Goal: Use online tool/utility: Utilize a website feature to perform a specific function

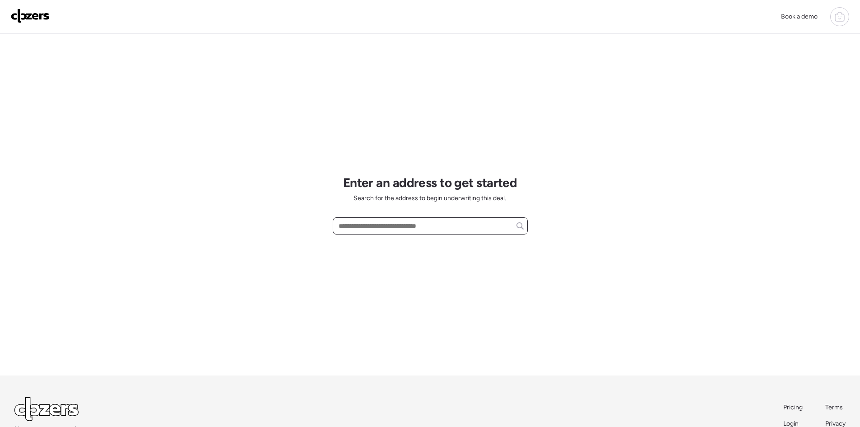
click at [350, 227] on input "text" at bounding box center [430, 225] width 187 height 13
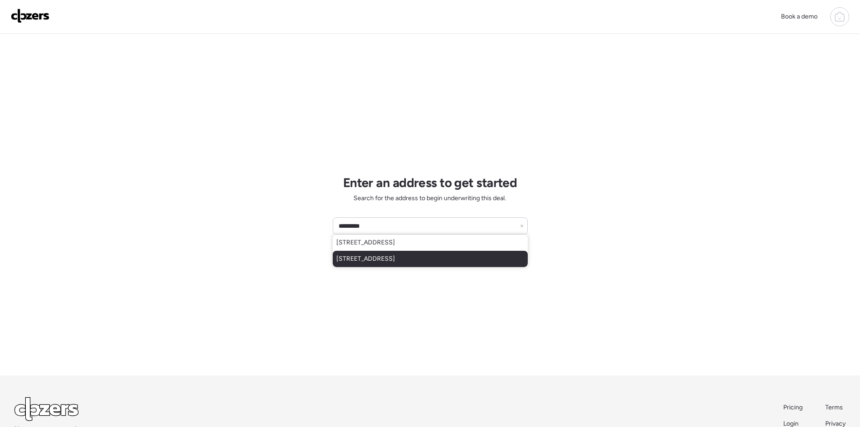
click at [393, 258] on span "8717 91st Ter, Seminole, FL, 33777" at bounding box center [365, 258] width 59 height 9
type input "**********"
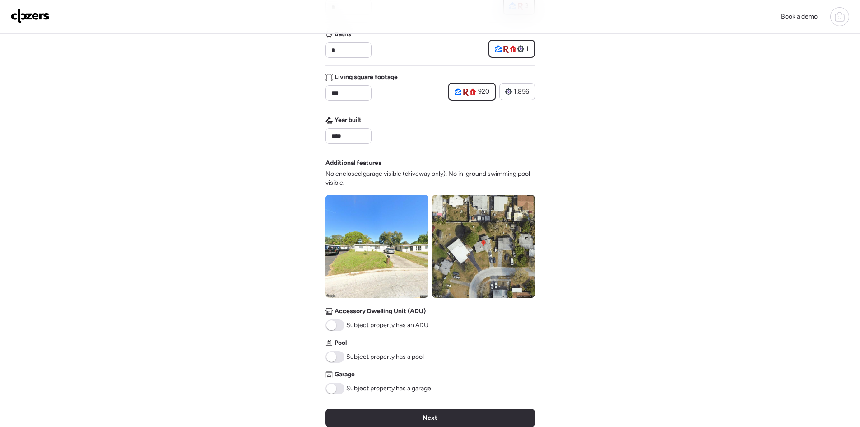
scroll to position [241, 0]
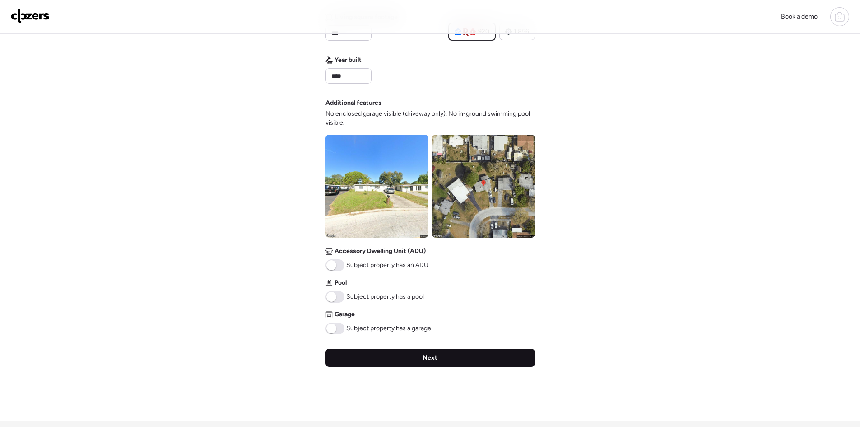
click at [440, 357] on div "Next" at bounding box center [430, 358] width 209 height 18
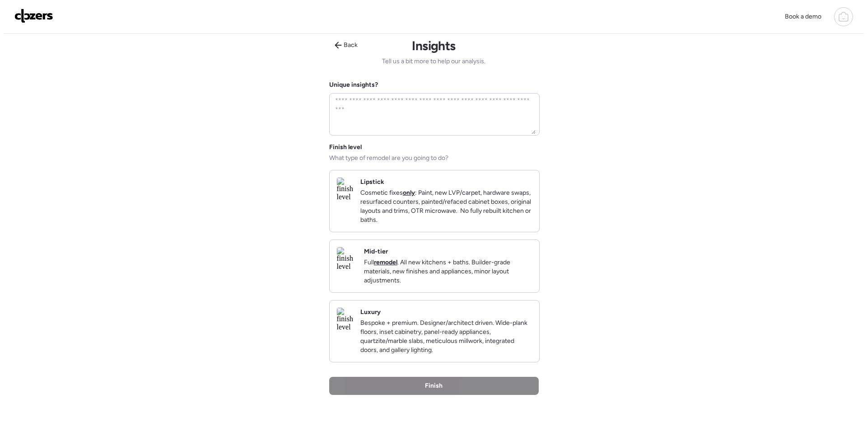
scroll to position [0, 0]
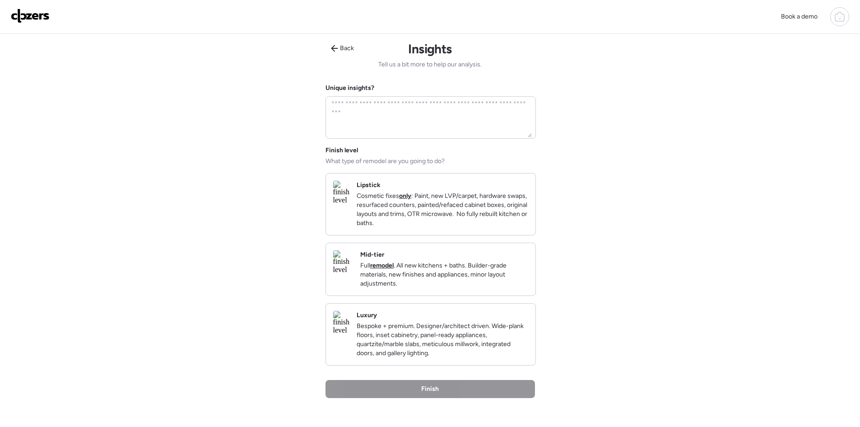
click at [384, 283] on div "Mid-tier Full remodel . All new kitchens + baths. Builder-grade materials, new …" at bounding box center [430, 269] width 209 height 52
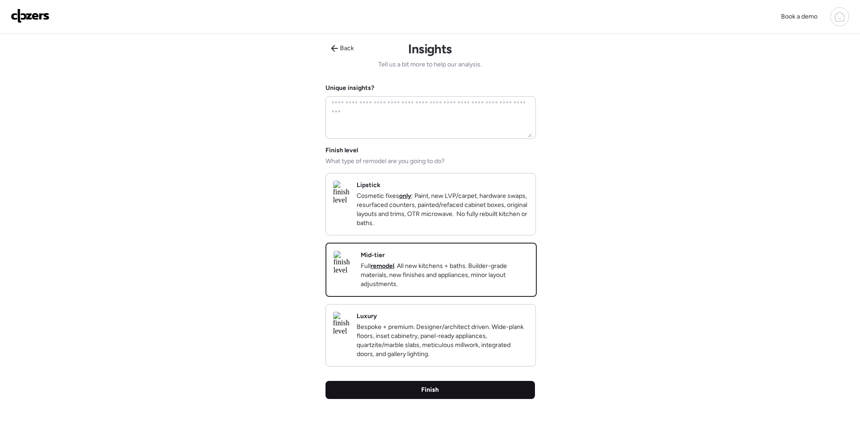
click at [445, 399] on div "Finish" at bounding box center [430, 390] width 209 height 18
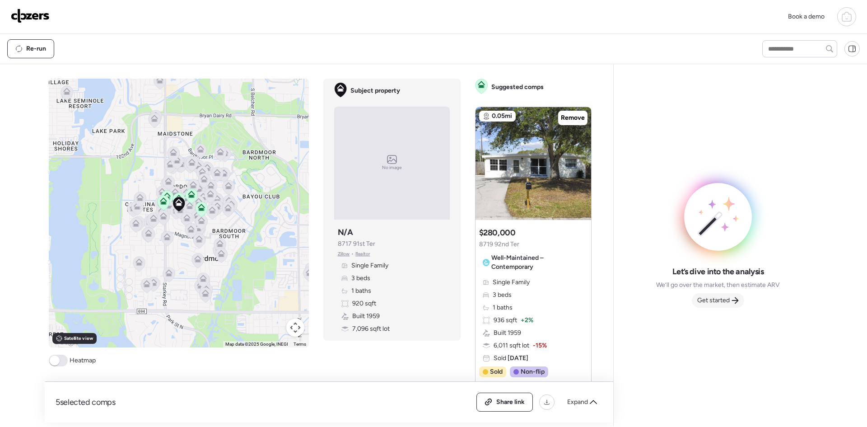
click at [707, 299] on span "Get started" at bounding box center [713, 300] width 33 height 9
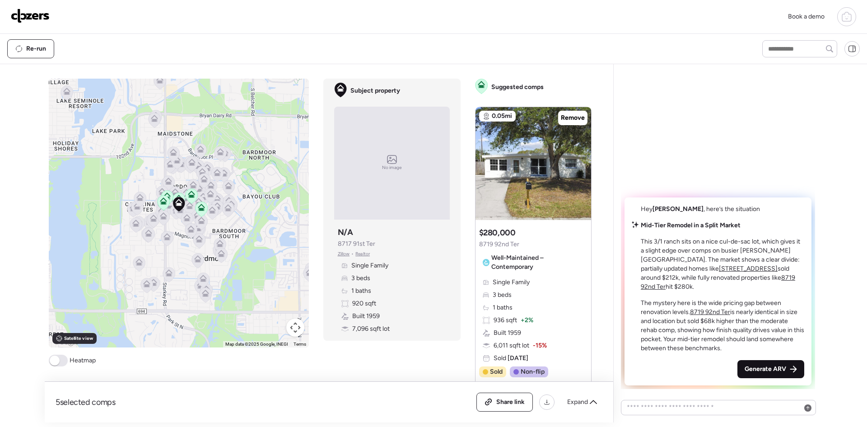
click at [786, 363] on div "Generate ARV" at bounding box center [770, 369] width 67 height 18
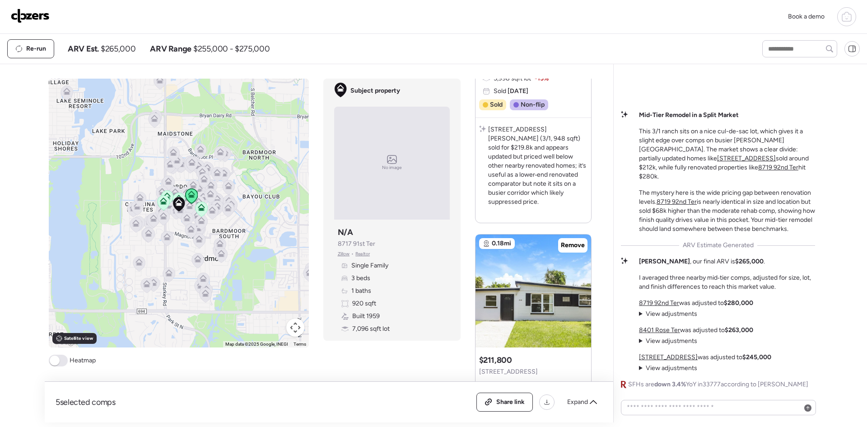
scroll to position [662, 0]
click at [576, 281] on div at bounding box center [581, 286] width 11 height 11
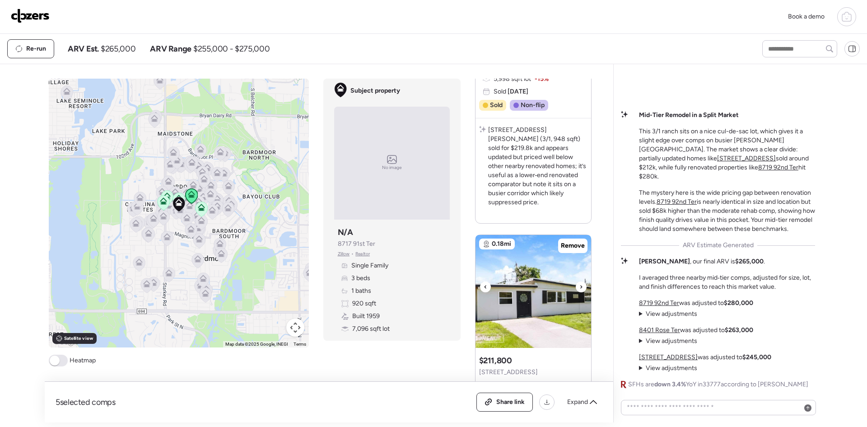
click at [576, 281] on div at bounding box center [581, 286] width 11 height 11
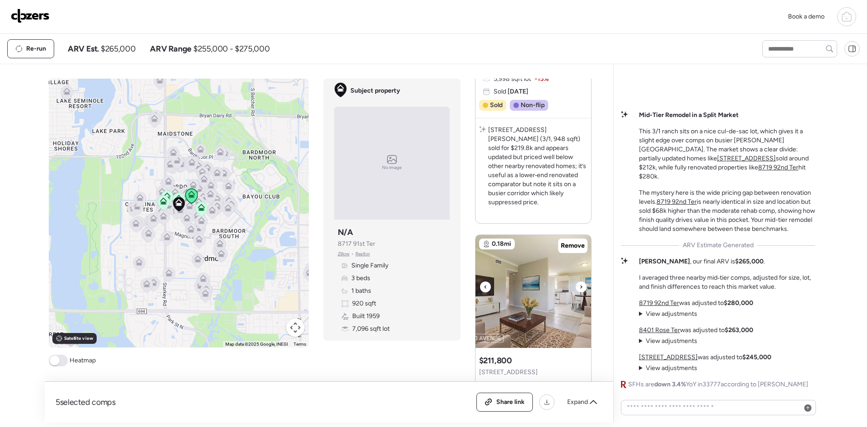
click at [576, 281] on div at bounding box center [581, 286] width 11 height 11
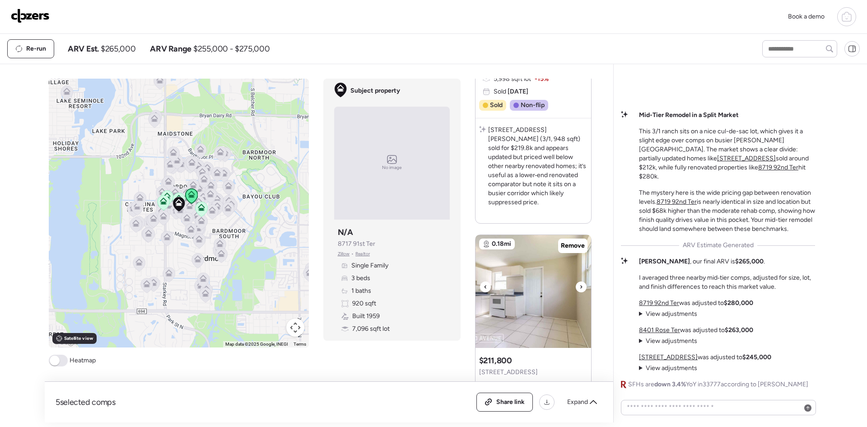
click at [576, 281] on div at bounding box center [581, 286] width 11 height 11
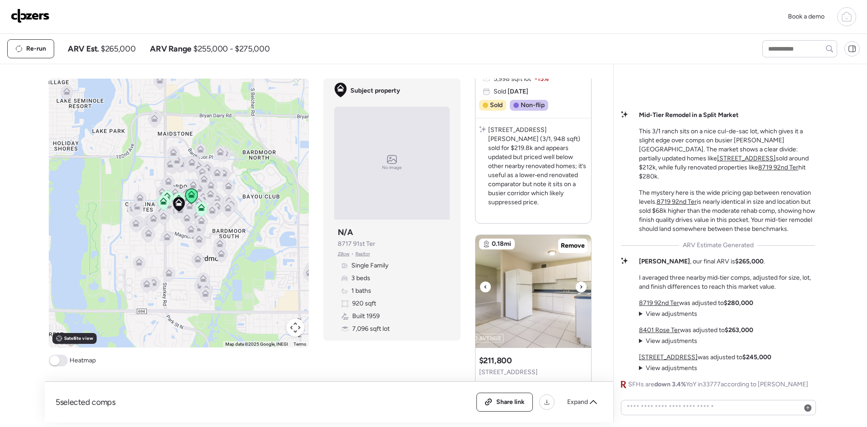
click at [576, 281] on div at bounding box center [581, 286] width 11 height 11
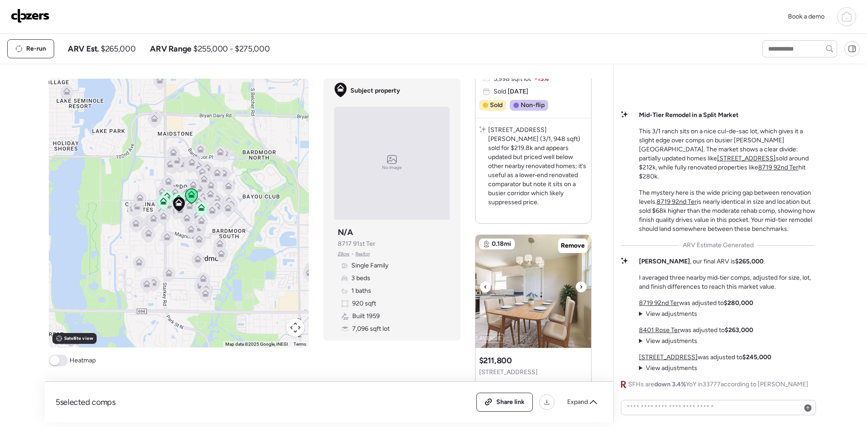
click at [576, 281] on div at bounding box center [581, 286] width 11 height 11
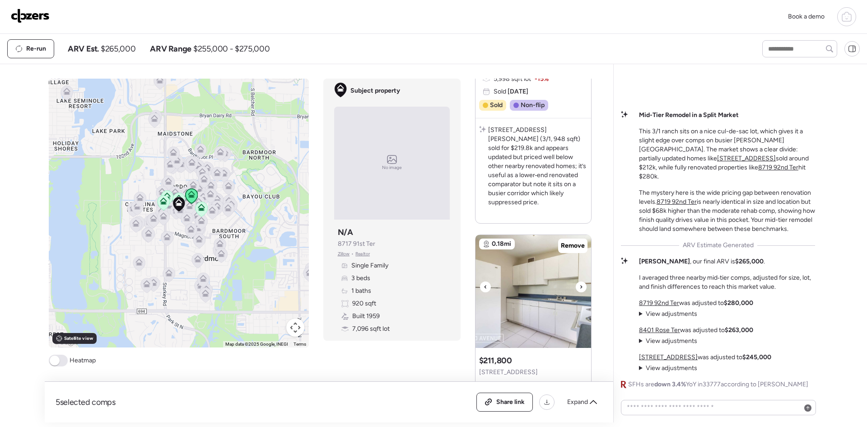
click at [576, 281] on div at bounding box center [581, 286] width 11 height 11
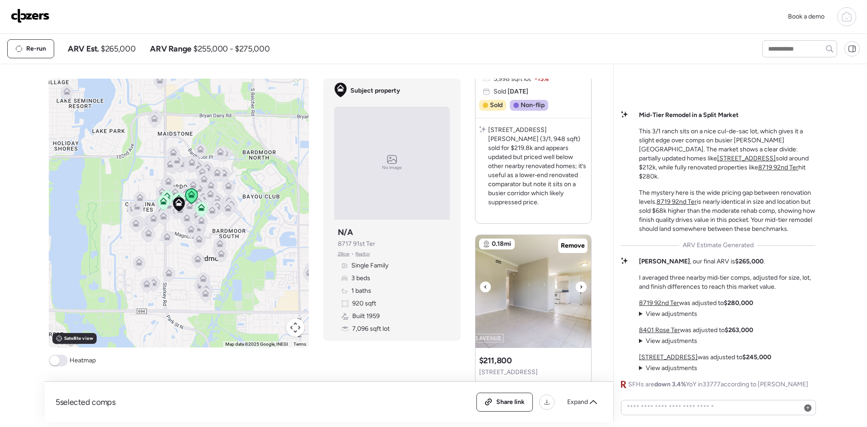
click at [576, 281] on div at bounding box center [581, 286] width 11 height 11
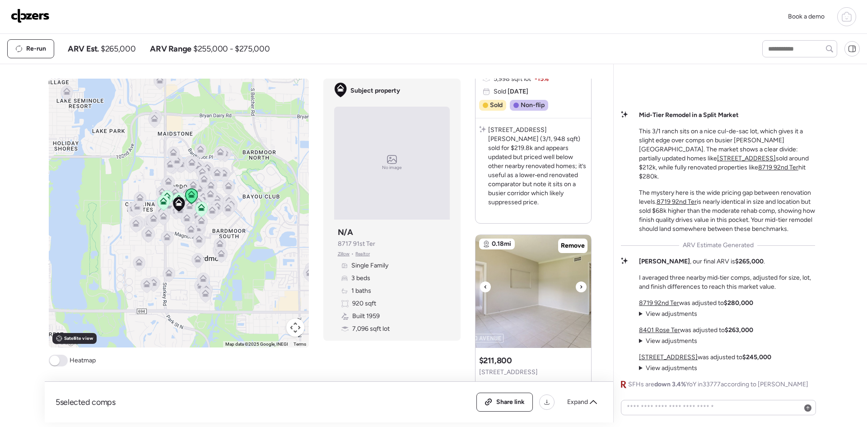
click at [576, 281] on div at bounding box center [581, 286] width 11 height 11
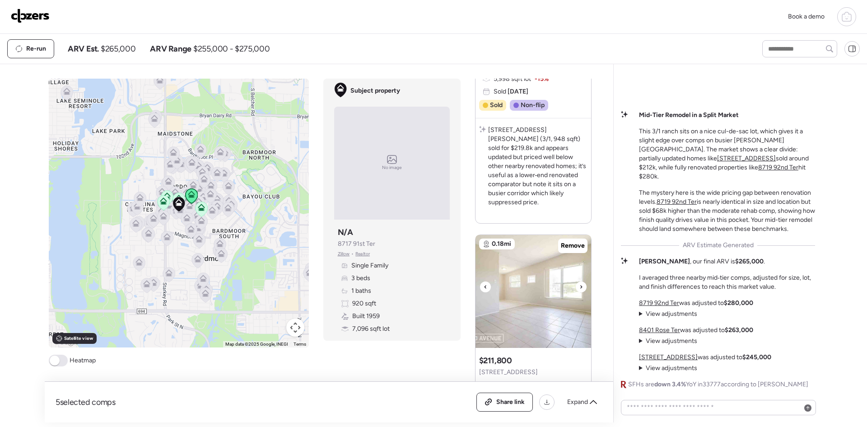
click at [576, 281] on div at bounding box center [581, 286] width 11 height 11
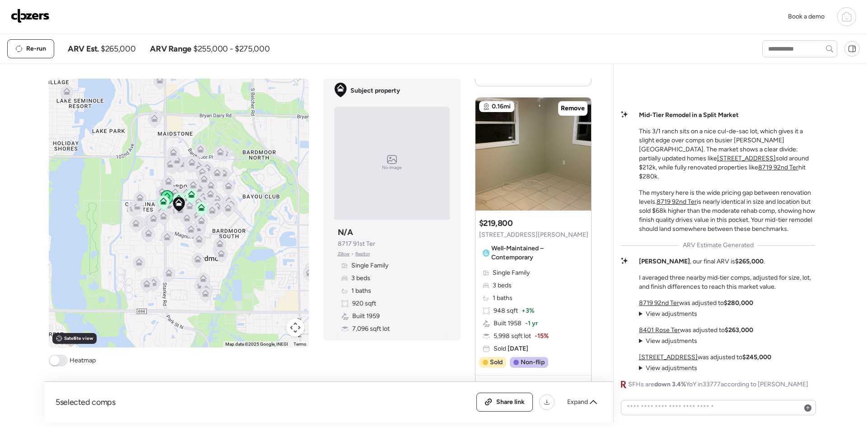
scroll to position [361, 0]
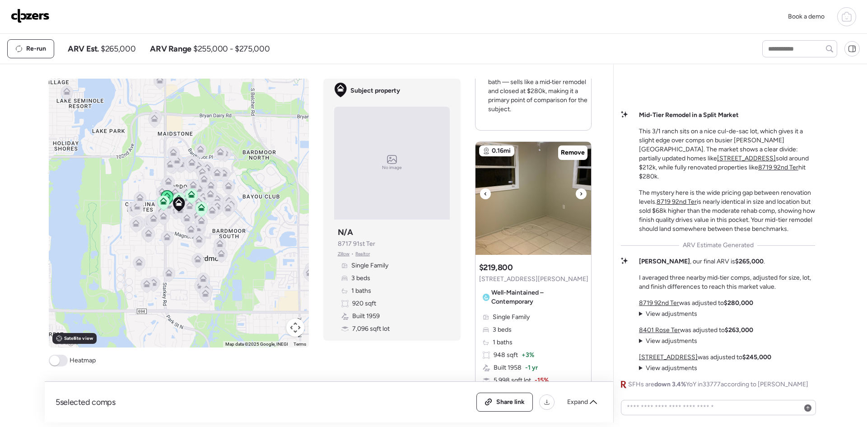
click at [576, 193] on div at bounding box center [581, 193] width 11 height 11
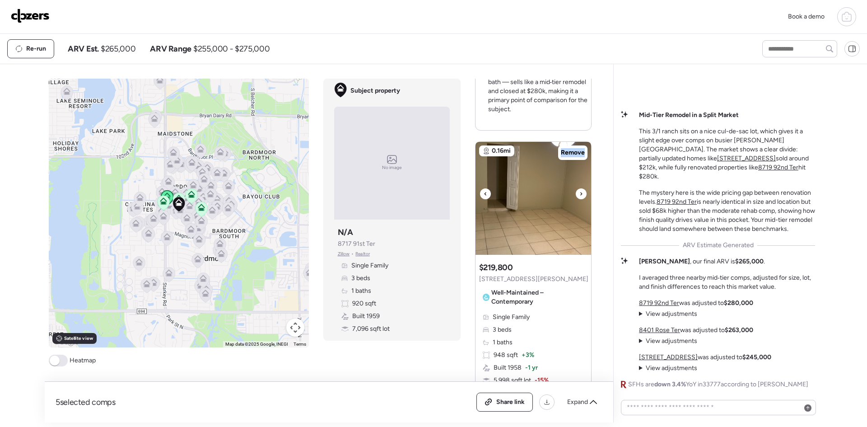
click at [576, 193] on div at bounding box center [581, 193] width 11 height 11
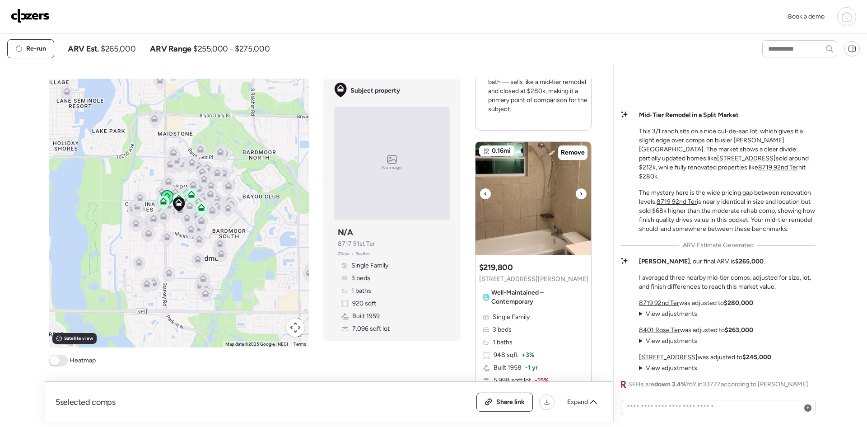
click at [576, 193] on div at bounding box center [581, 193] width 11 height 11
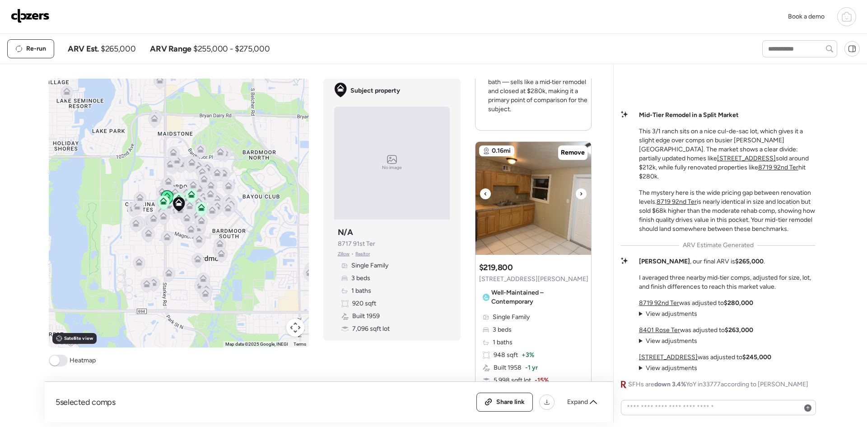
click at [576, 193] on div at bounding box center [581, 193] width 11 height 11
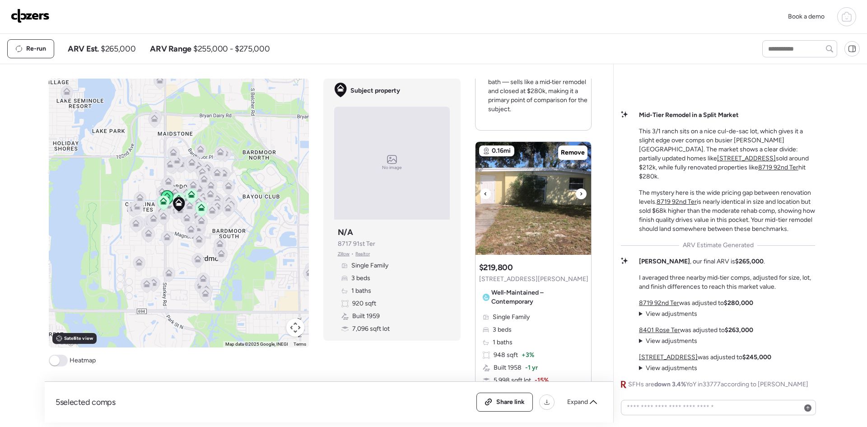
click at [576, 193] on div at bounding box center [581, 193] width 11 height 11
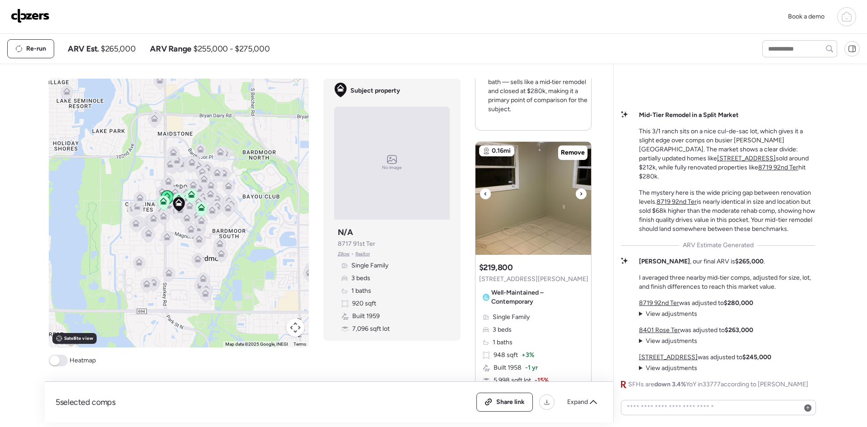
click at [576, 193] on div at bounding box center [581, 193] width 11 height 11
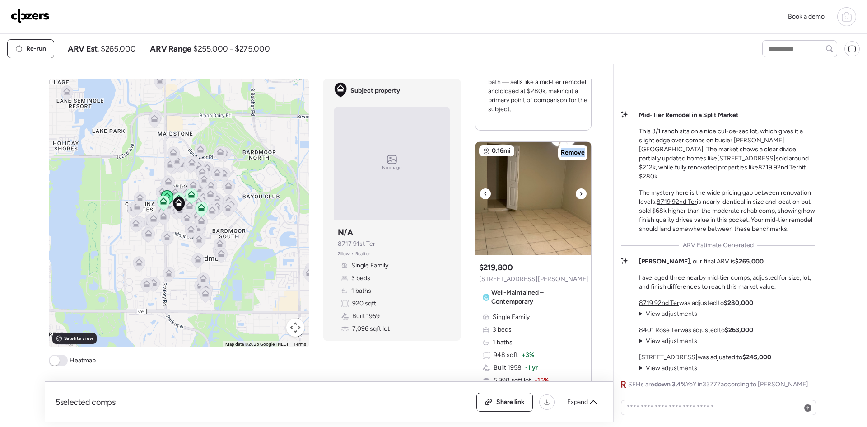
click at [576, 193] on div at bounding box center [581, 193] width 11 height 11
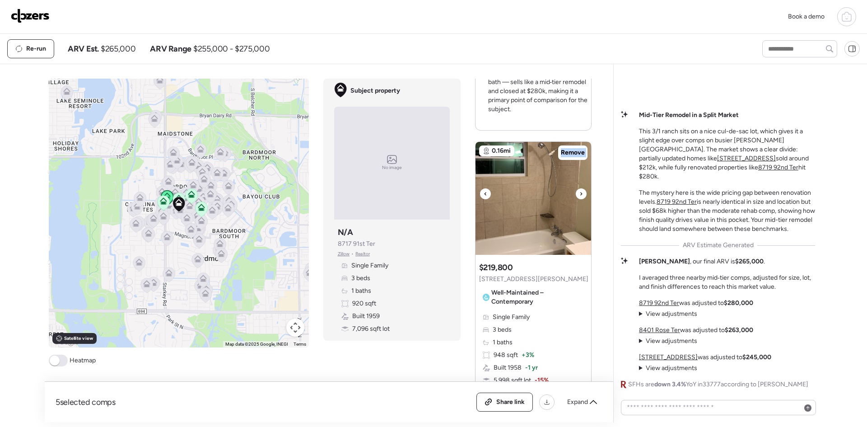
click at [576, 193] on div at bounding box center [581, 193] width 11 height 11
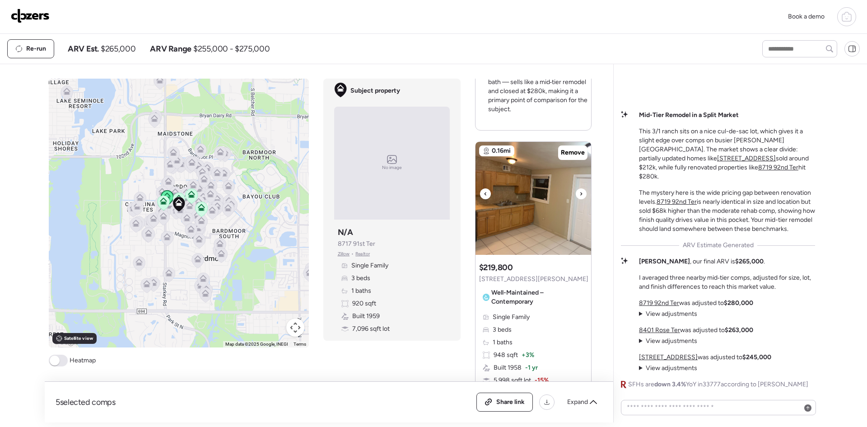
click at [576, 193] on div at bounding box center [581, 193] width 11 height 11
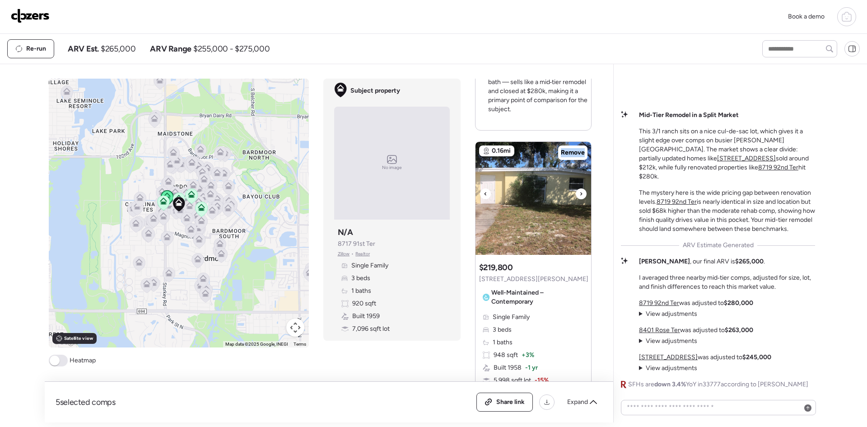
click at [576, 193] on div at bounding box center [581, 193] width 11 height 11
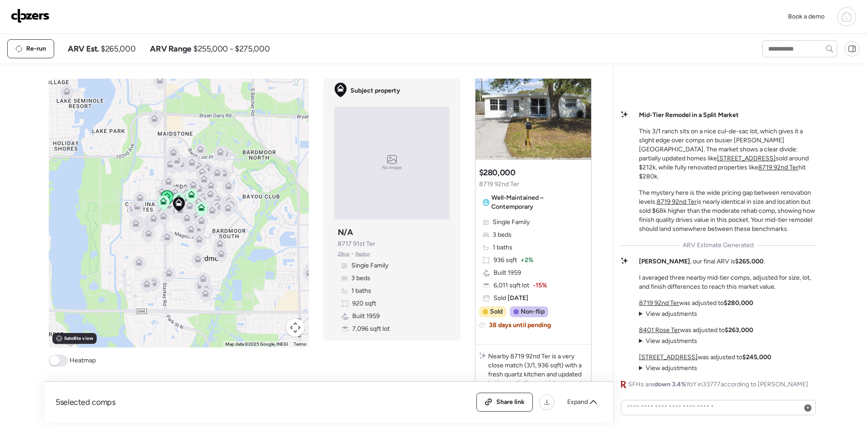
scroll to position [0, 0]
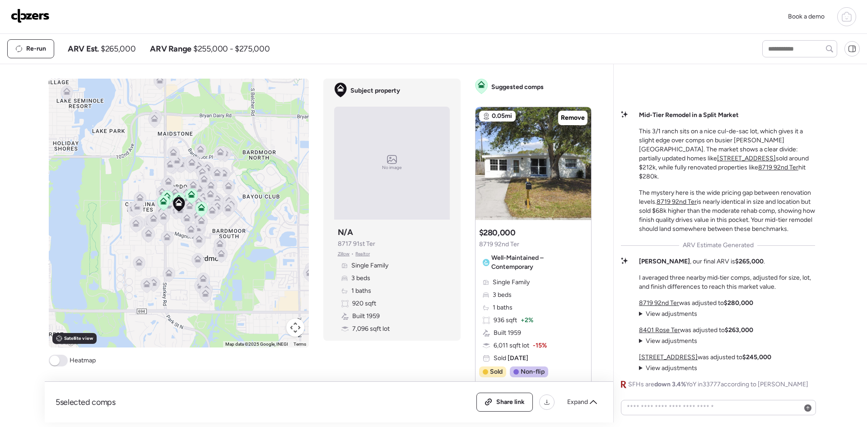
drag, startPoint x: 619, startPoint y: 57, endPoint x: 609, endPoint y: 74, distance: 20.2
click at [607, 74] on div "5 selected comps All (5) ARV (5) As-is (0) Share link Expand Comps list To navi…" at bounding box center [433, 243] width 777 height 358
click at [41, 16] on img at bounding box center [30, 16] width 39 height 14
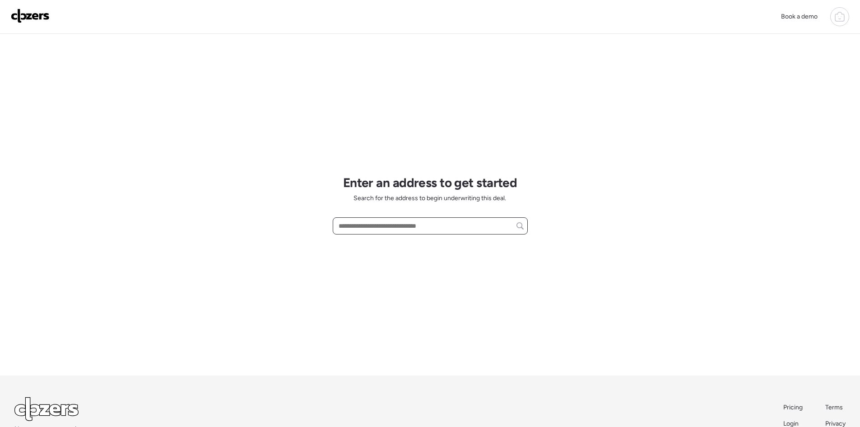
click at [392, 226] on input "text" at bounding box center [430, 225] width 187 height 13
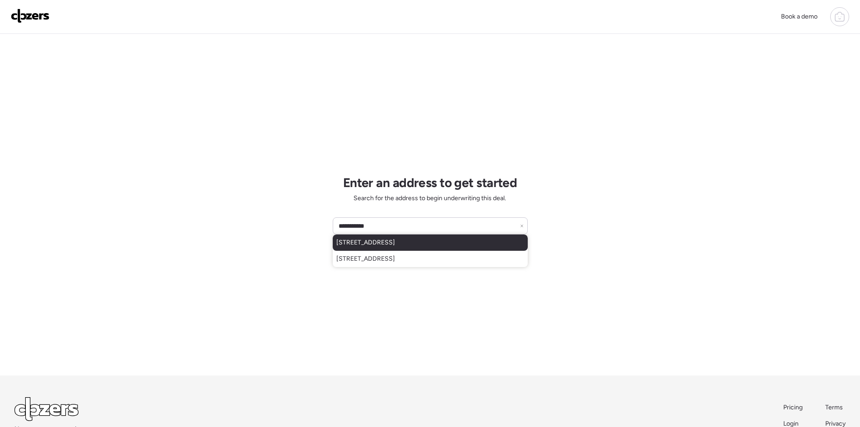
click at [395, 246] on span "542 64th St S, Saint Petersburg, FL, 33707" at bounding box center [365, 242] width 59 height 9
type input "**********"
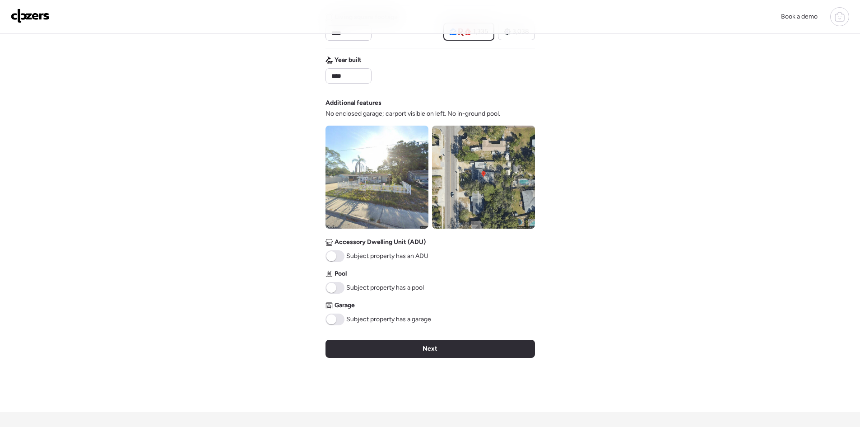
scroll to position [301, 0]
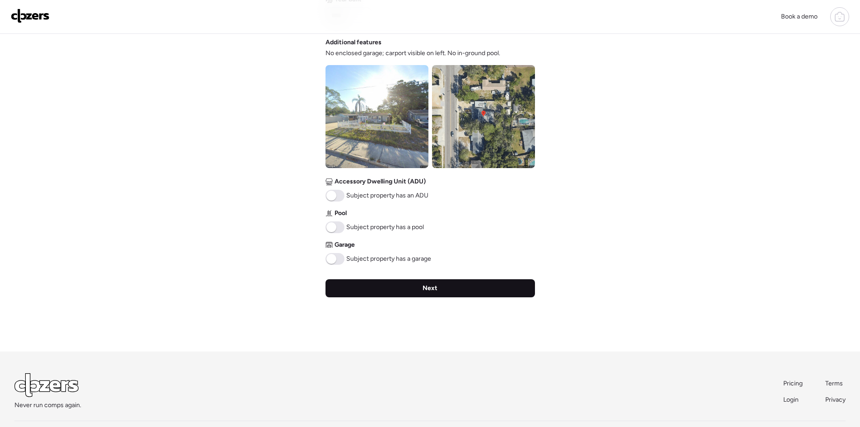
click at [418, 286] on div "Next" at bounding box center [430, 288] width 209 height 18
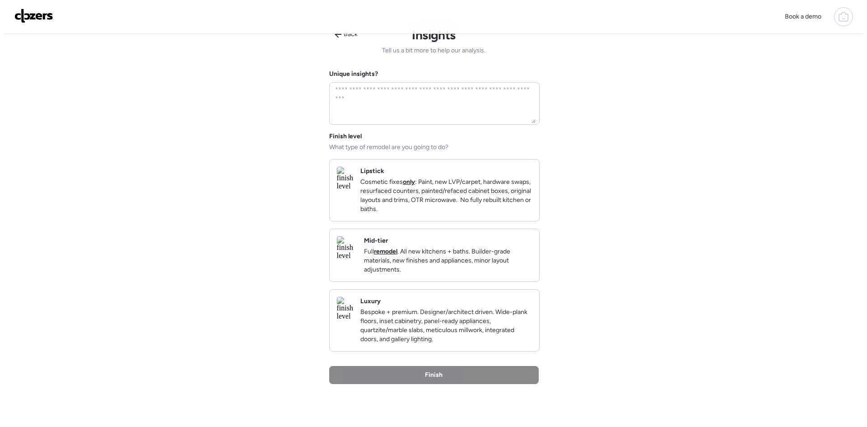
scroll to position [0, 0]
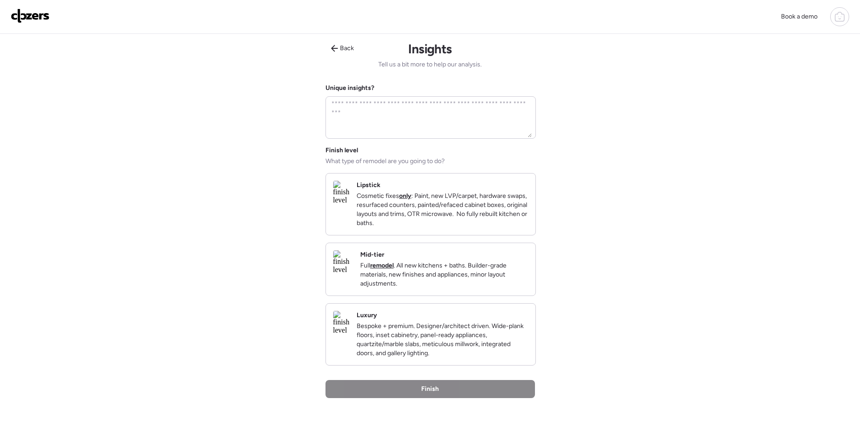
click at [418, 286] on p "Full remodel . All new kitchens + baths. Builder-grade materials, new finishes …" at bounding box center [444, 274] width 168 height 27
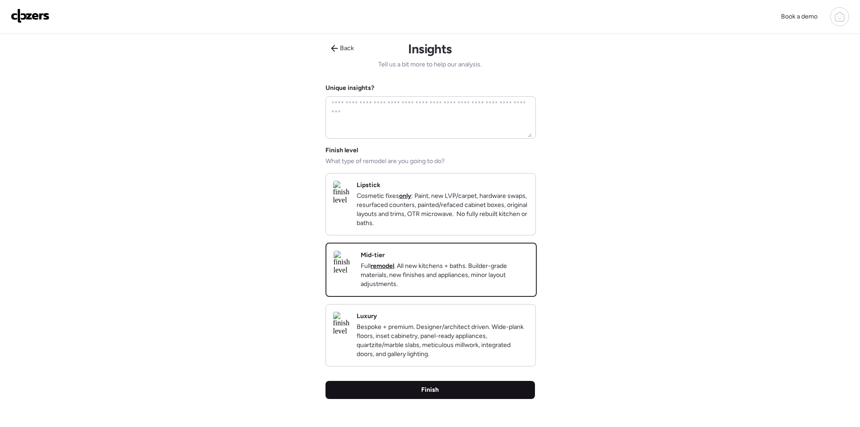
click at [459, 399] on div "Finish" at bounding box center [430, 390] width 209 height 18
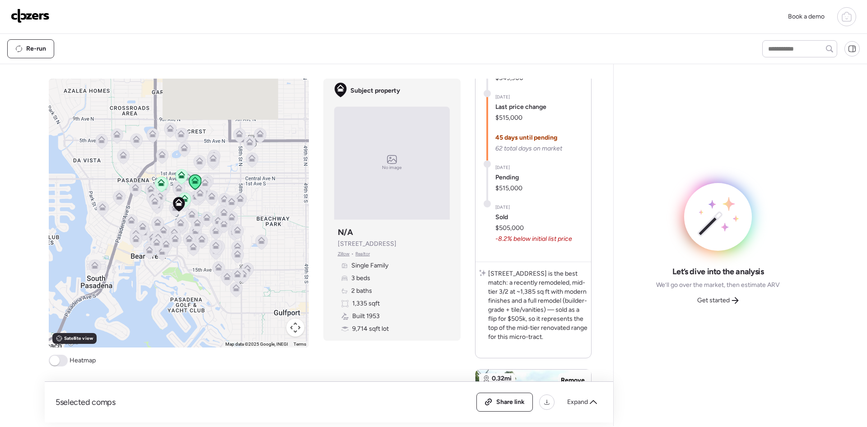
scroll to position [421, 0]
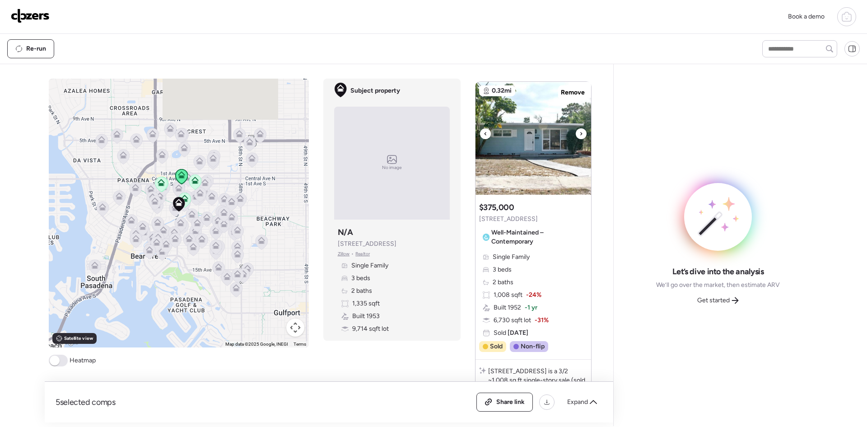
click at [579, 133] on icon at bounding box center [581, 133] width 4 height 11
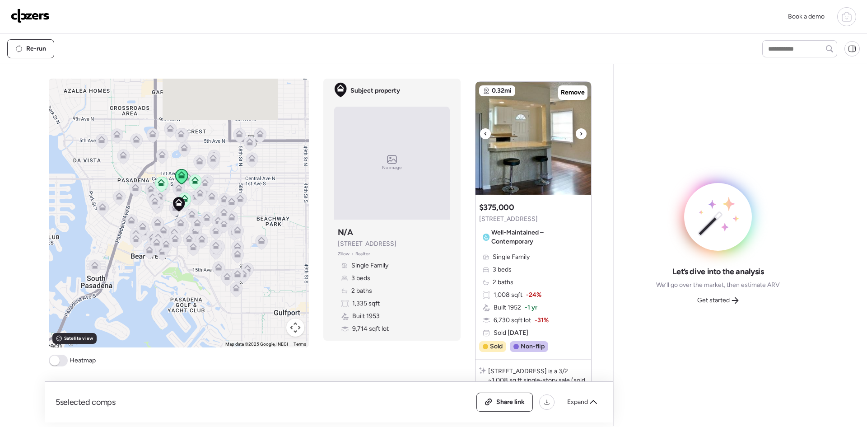
click at [580, 133] on icon at bounding box center [581, 133] width 2 height 3
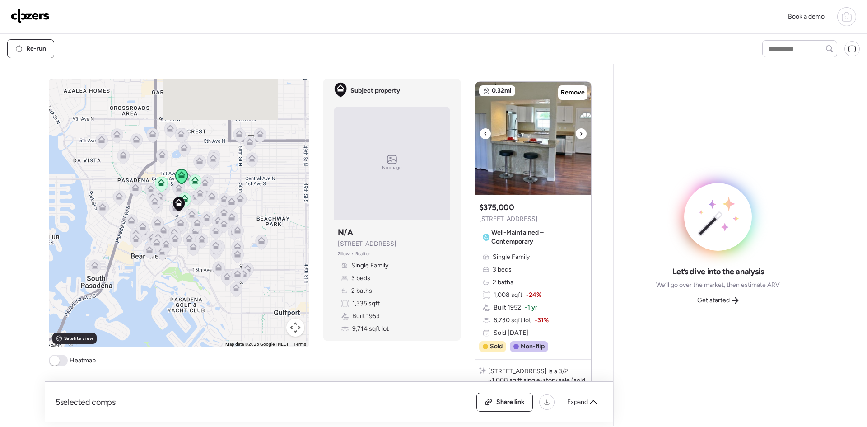
click at [580, 133] on icon at bounding box center [581, 133] width 2 height 3
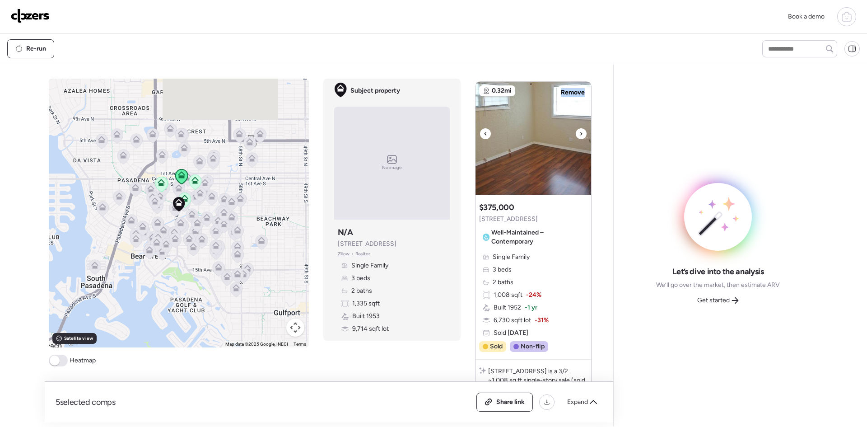
click at [580, 133] on icon at bounding box center [581, 133] width 2 height 3
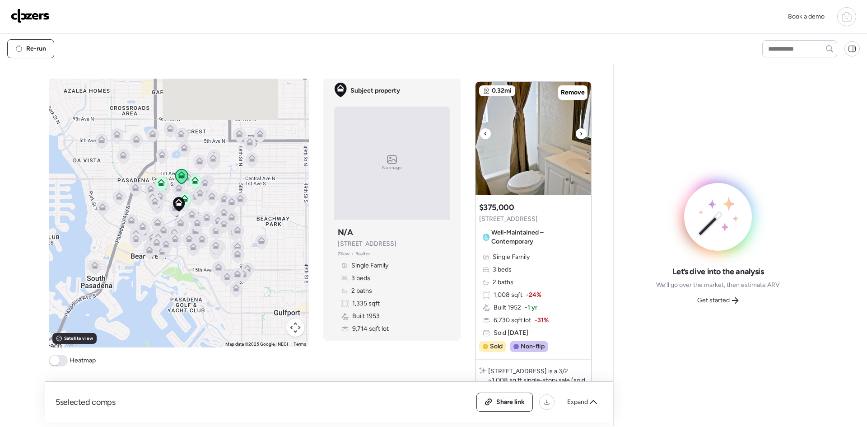
click at [580, 133] on icon at bounding box center [581, 133] width 2 height 3
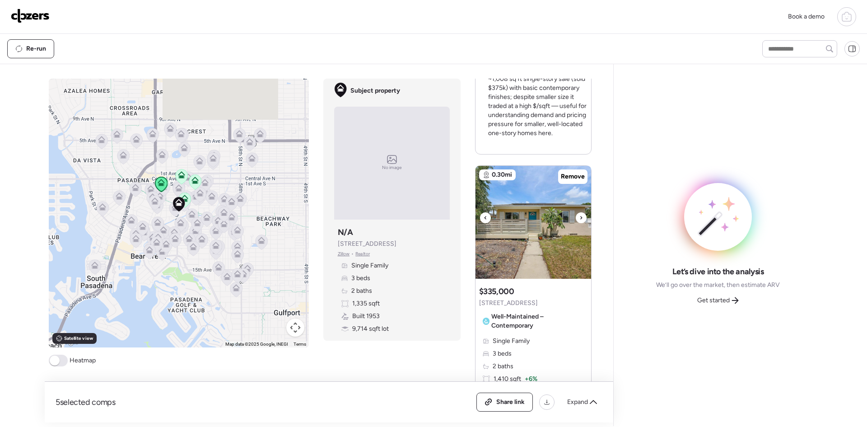
scroll to position [782, 0]
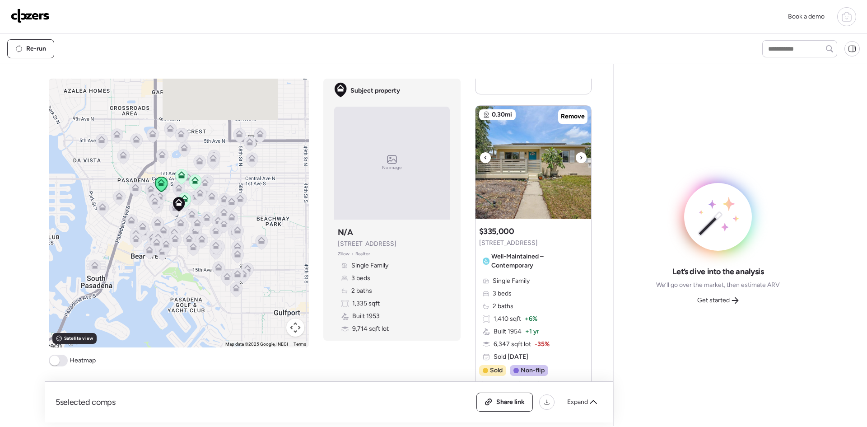
click at [572, 152] on img at bounding box center [533, 162] width 116 height 113
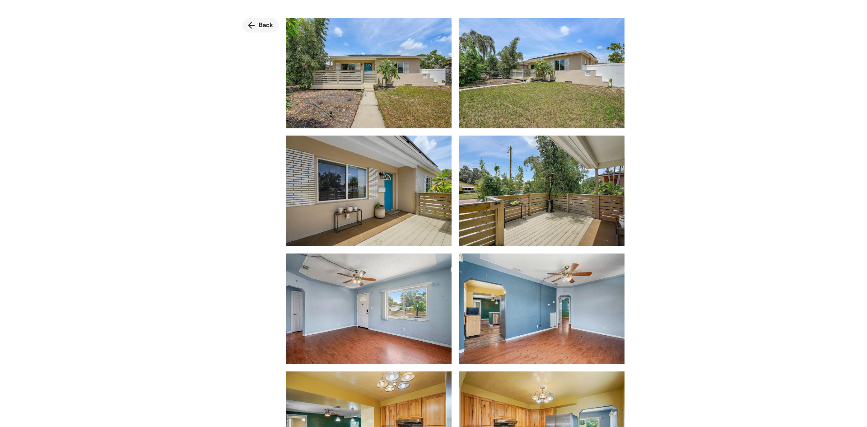
click at [264, 24] on span "Back" at bounding box center [266, 25] width 14 height 9
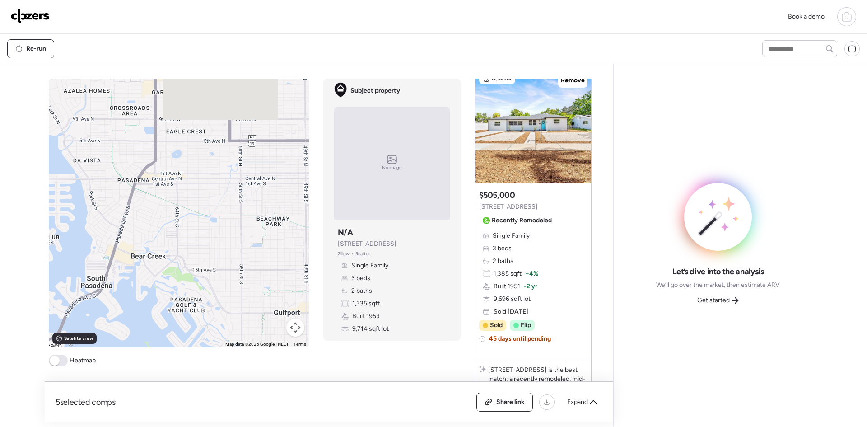
scroll to position [0, 0]
